Goal: Information Seeking & Learning: Learn about a topic

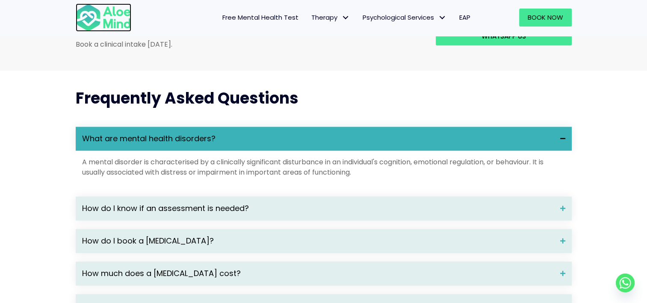
click at [113, 15] on img at bounding box center [104, 17] width 56 height 28
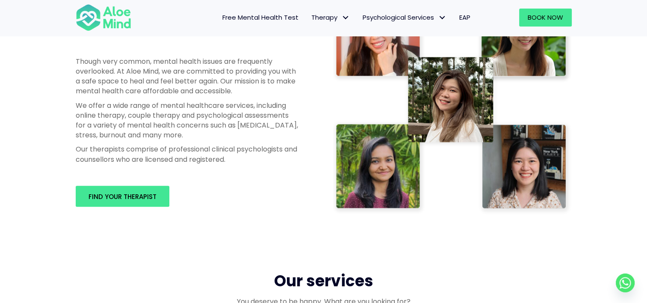
scroll to position [498, 0]
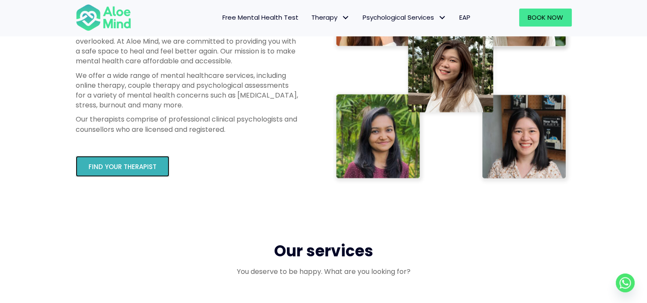
click at [127, 165] on span "Find your therapist" at bounding box center [122, 166] width 68 height 9
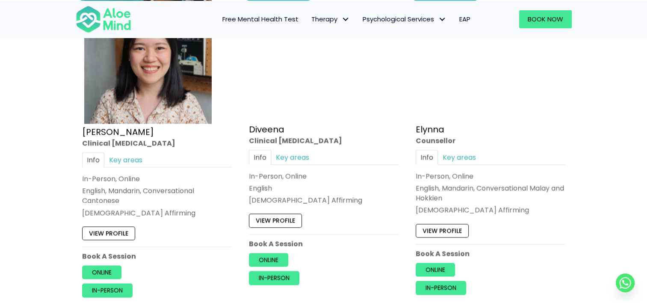
scroll to position [1140, 0]
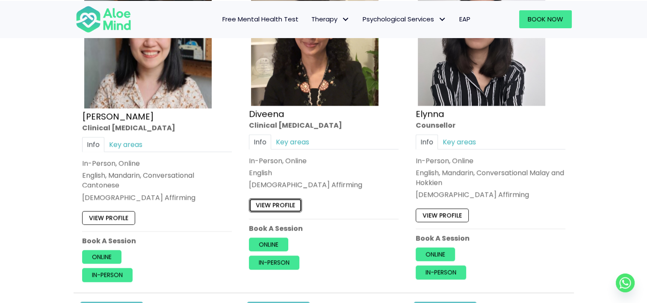
click at [291, 203] on link "View profile" at bounding box center [275, 205] width 53 height 14
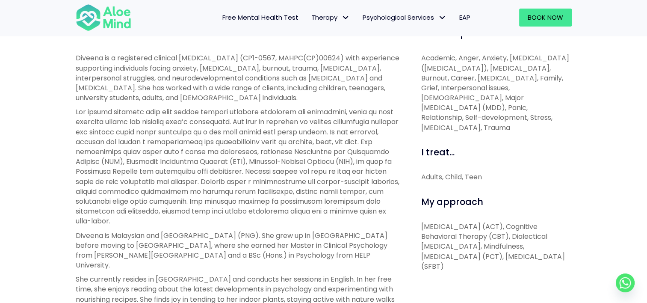
scroll to position [356, 0]
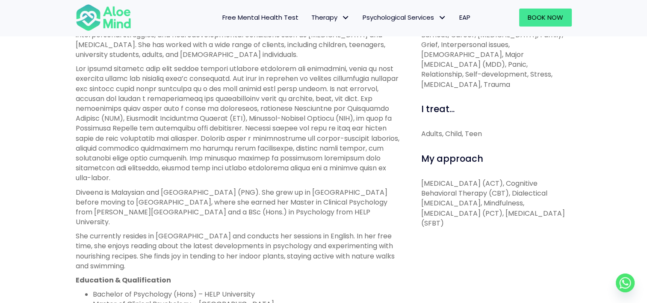
click at [339, 234] on p "She currently resides in [GEOGRAPHIC_DATA] and conducts her sessions in English…" at bounding box center [239, 251] width 326 height 40
click at [241, 213] on p "Diveena is Malaysian and [GEOGRAPHIC_DATA] (PNG). She grew up in [GEOGRAPHIC_DA…" at bounding box center [239, 207] width 326 height 40
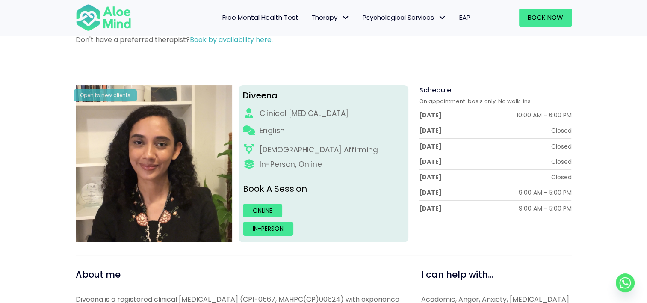
scroll to position [71, 0]
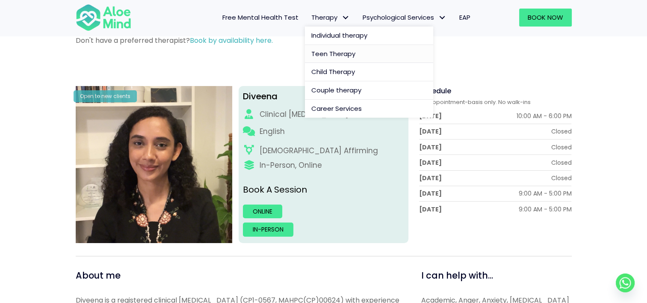
click at [337, 58] on span "Teen Therapy" at bounding box center [333, 53] width 44 height 9
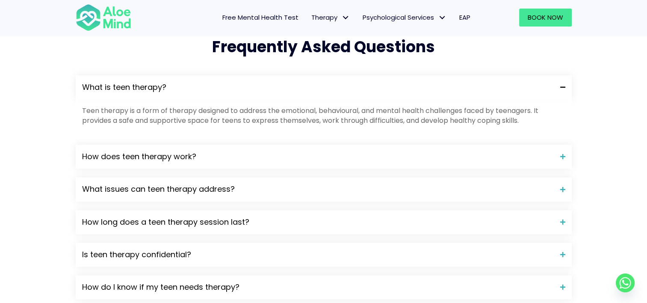
scroll to position [926, 0]
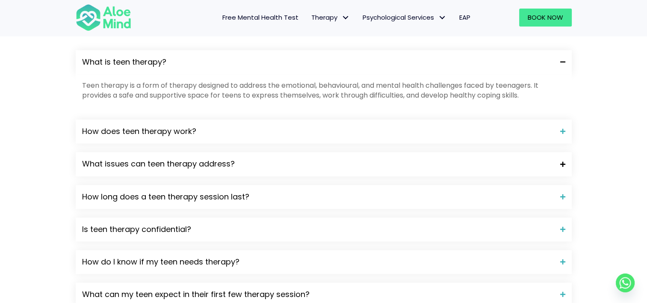
click at [324, 169] on span "What issues can teen therapy address?" at bounding box center [317, 163] width 471 height 11
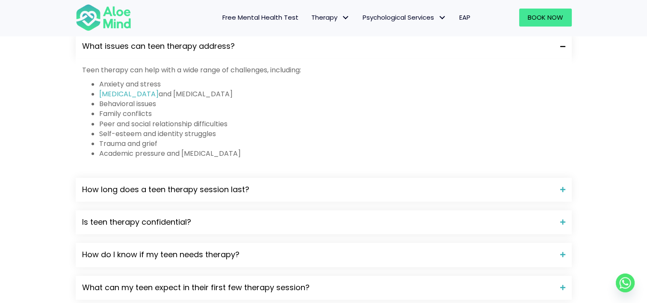
scroll to position [1069, 0]
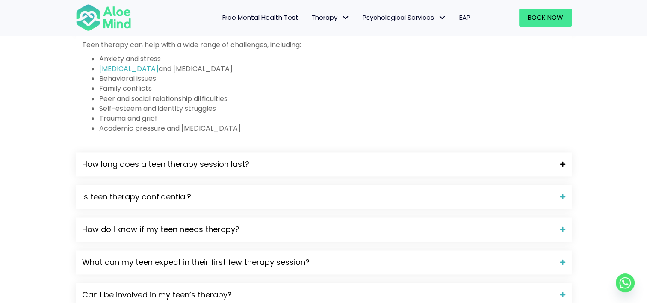
click at [335, 176] on div "How long does a teen therapy session last?" at bounding box center [324, 164] width 496 height 24
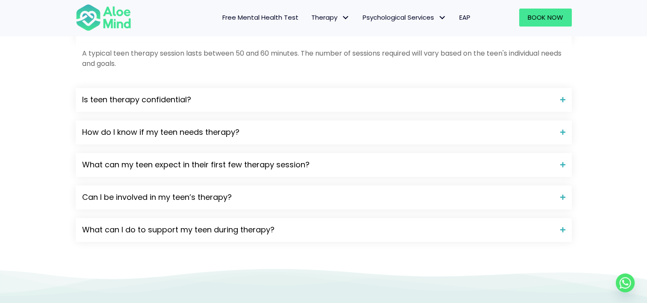
scroll to position [1211, 0]
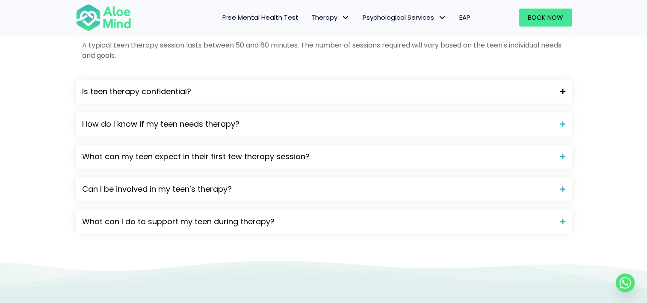
click at [259, 103] on div "Is teen therapy confidential?" at bounding box center [324, 92] width 496 height 24
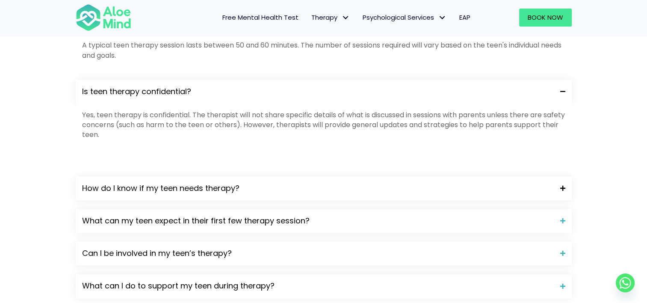
click at [261, 194] on span "How do I know if my teen needs therapy?" at bounding box center [317, 188] width 471 height 11
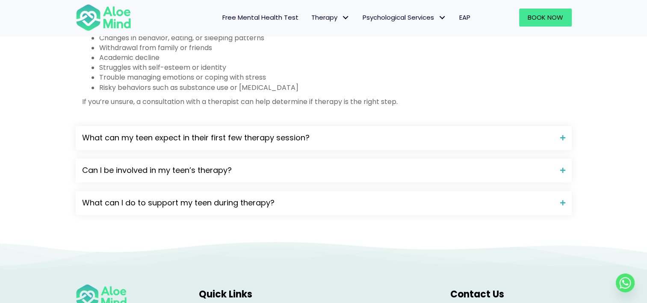
scroll to position [1425, 0]
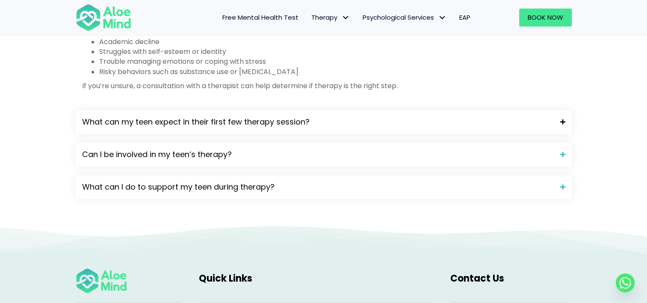
click at [293, 127] on span "What can my teen expect in their first few therapy session?" at bounding box center [317, 121] width 471 height 11
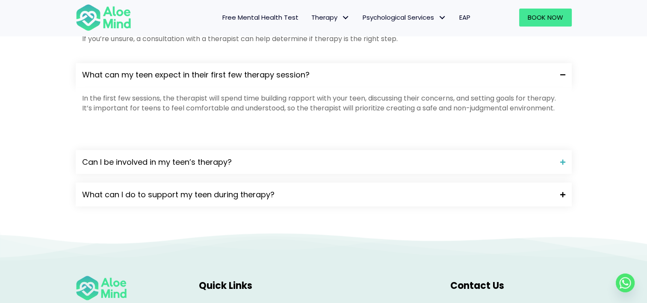
scroll to position [1496, 0]
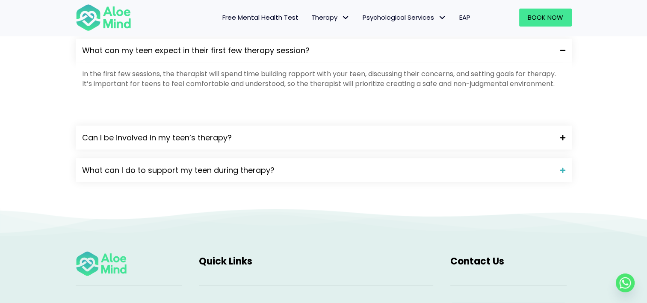
click at [303, 143] on span "Can I be involved in my teen’s therapy?" at bounding box center [317, 137] width 471 height 11
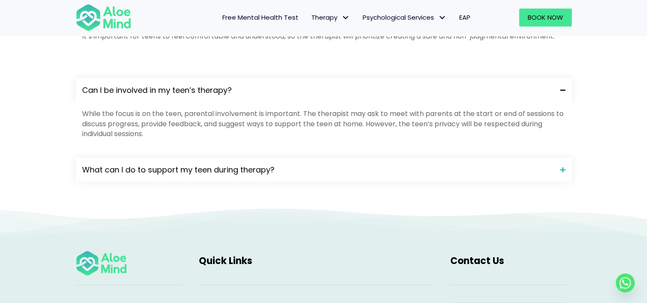
scroll to position [1567, 0]
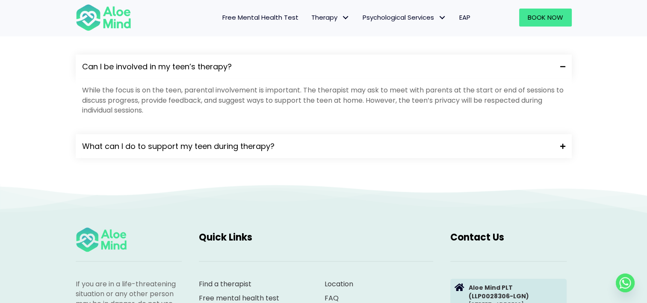
click at [374, 158] on div "What can I do to support my teen during therapy?" at bounding box center [324, 146] width 496 height 24
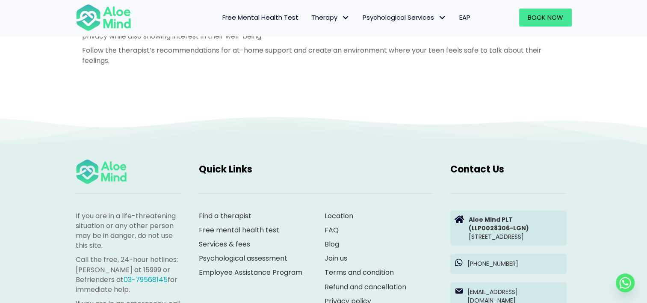
scroll to position [1852, 0]
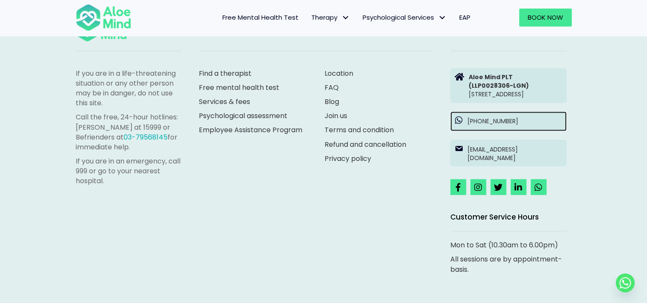
click at [501, 125] on p "[PHONE_NUMBER]" at bounding box center [514, 121] width 95 height 9
